Goal: Task Accomplishment & Management: Use online tool/utility

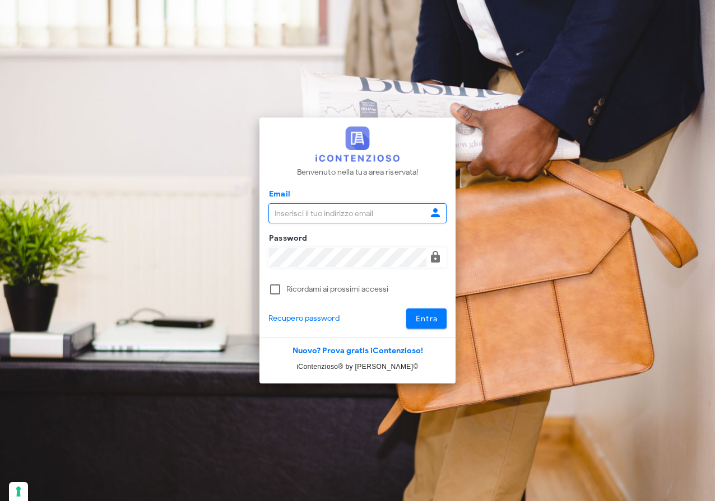
type input "raffaelesolarino@studiosolarino.it"
click at [435, 320] on span "Entra" at bounding box center [426, 319] width 23 height 10
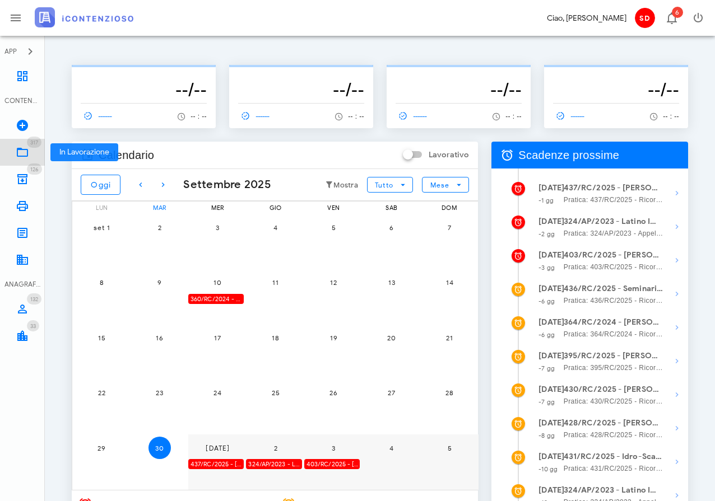
click at [27, 152] on icon at bounding box center [22, 152] width 13 height 13
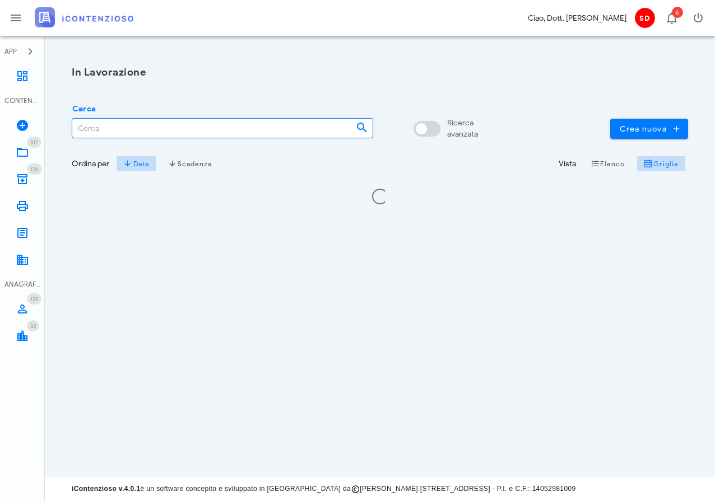
click at [117, 129] on input "Cerca" at bounding box center [209, 128] width 274 height 19
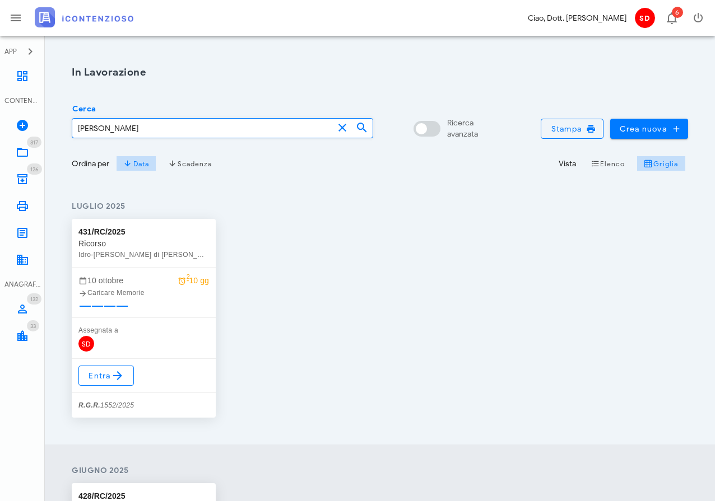
type input "Oddo"
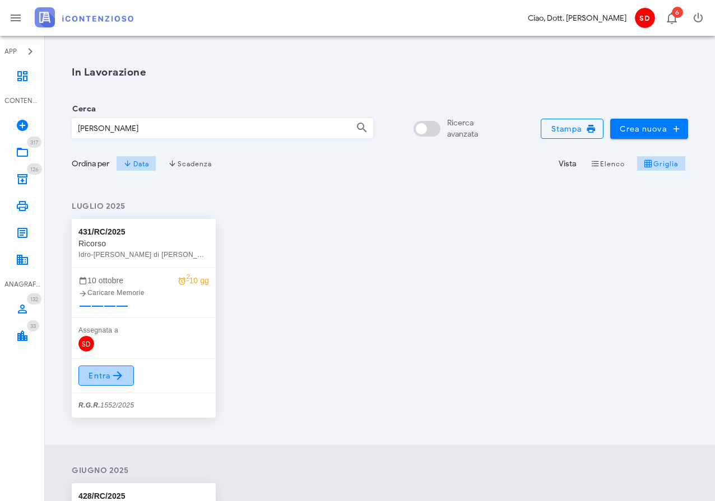
drag, startPoint x: 117, startPoint y: 129, endPoint x: 108, endPoint y: 372, distance: 243.2
click at [108, 372] on span "Entra" at bounding box center [106, 375] width 36 height 13
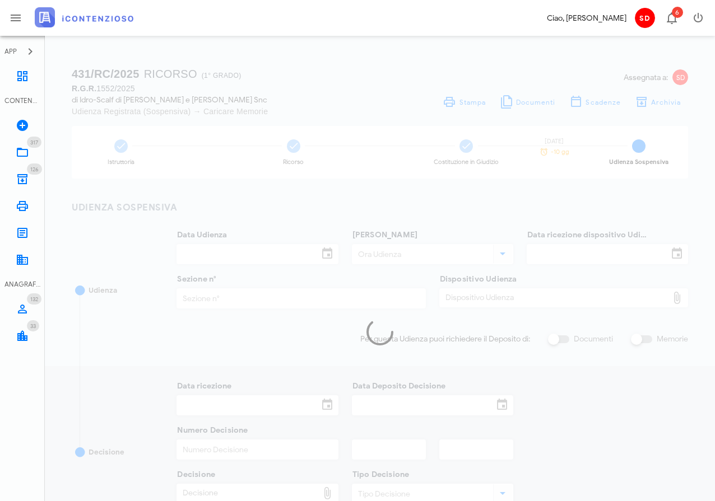
type input "22/10/2025"
type input "09:00"
type input "03/09/2025"
type input "3"
checkbox input "true"
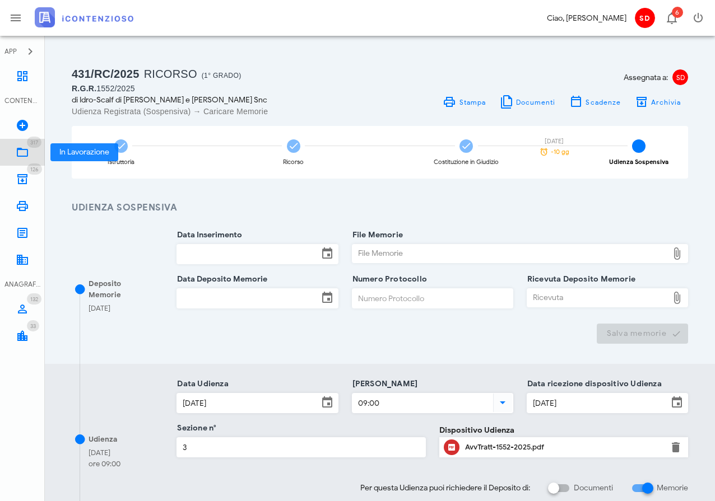
click at [21, 154] on icon at bounding box center [22, 152] width 13 height 13
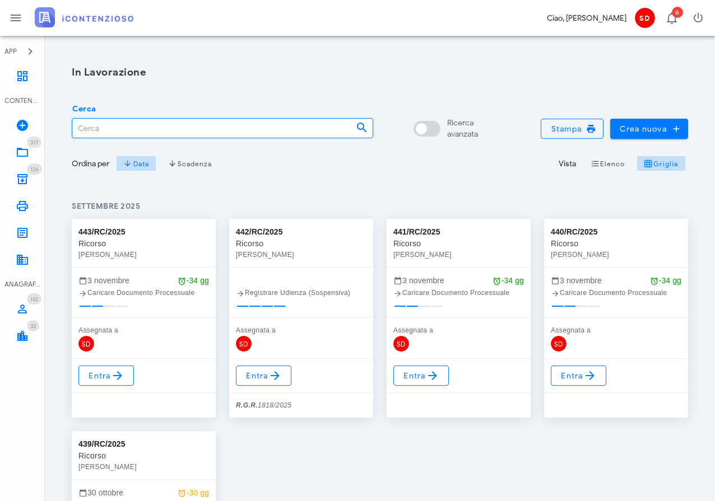
click at [110, 130] on input "Cerca" at bounding box center [209, 128] width 274 height 19
type input "o"
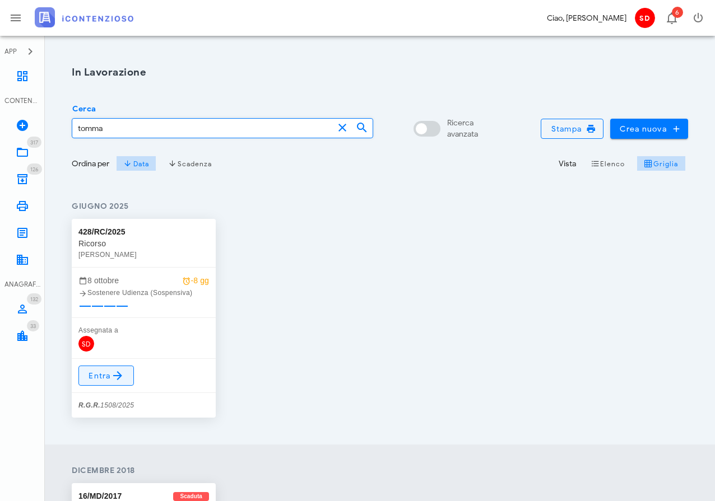
type input "tomma"
click at [102, 378] on span "Entra" at bounding box center [106, 375] width 36 height 13
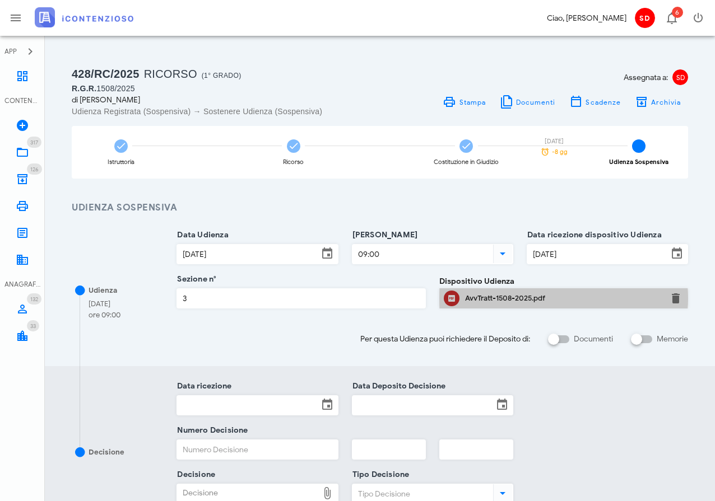
click at [474, 297] on div "AvvTratt-1508-2025.pdf" at bounding box center [563, 298] width 197 height 9
